Goal: Transaction & Acquisition: Purchase product/service

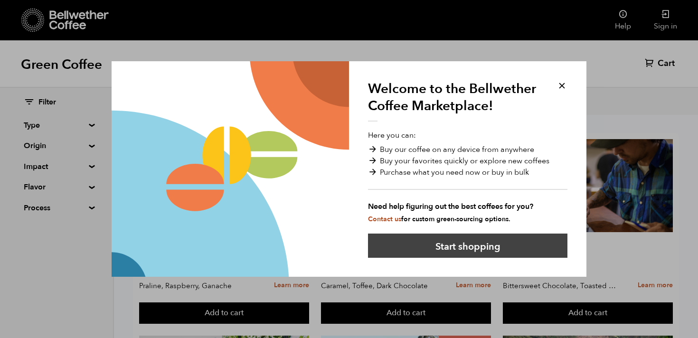
click at [474, 245] on button "Start shopping" at bounding box center [467, 246] width 199 height 24
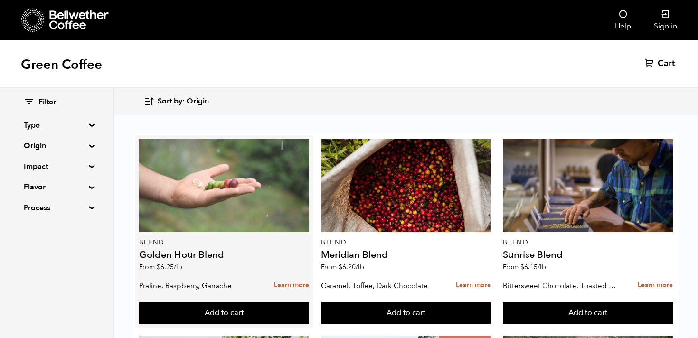
click at [227, 192] on div at bounding box center [224, 185] width 170 height 93
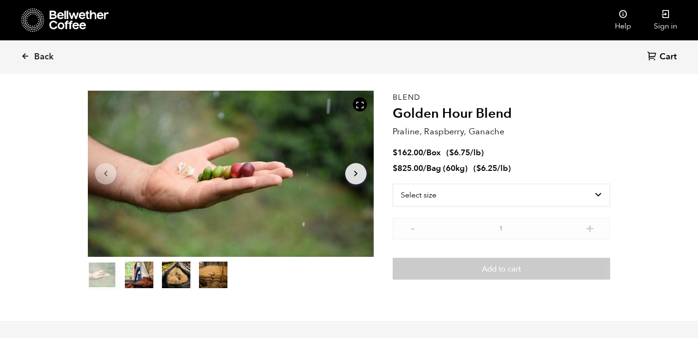
scroll to position [35, 0]
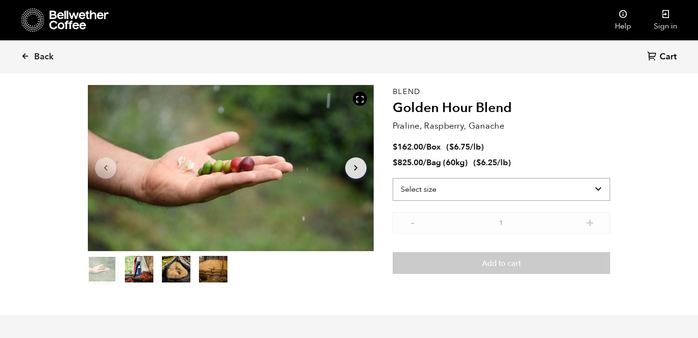
click at [426, 191] on select "Select size Bag (60kg) (132 lbs) Box (24 lbs)" at bounding box center [501, 189] width 217 height 23
select select "bag-3"
click at [393, 178] on select "Select size Bag (60kg) (132 lbs) Box (24 lbs)" at bounding box center [501, 189] width 217 height 23
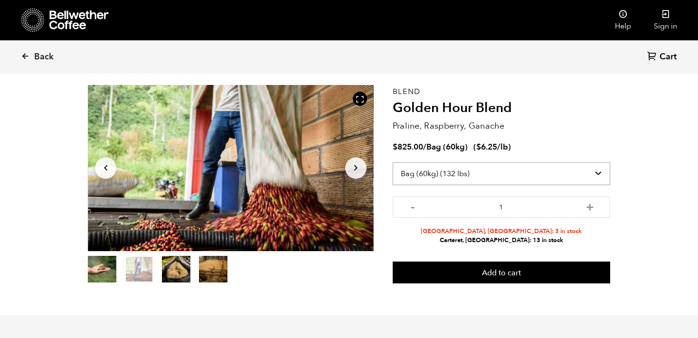
click at [600, 171] on select "Select size Bag (60kg) (132 lbs) Box (24 lbs)" at bounding box center [501, 173] width 217 height 23
